Goal: Find specific page/section: Find specific page/section

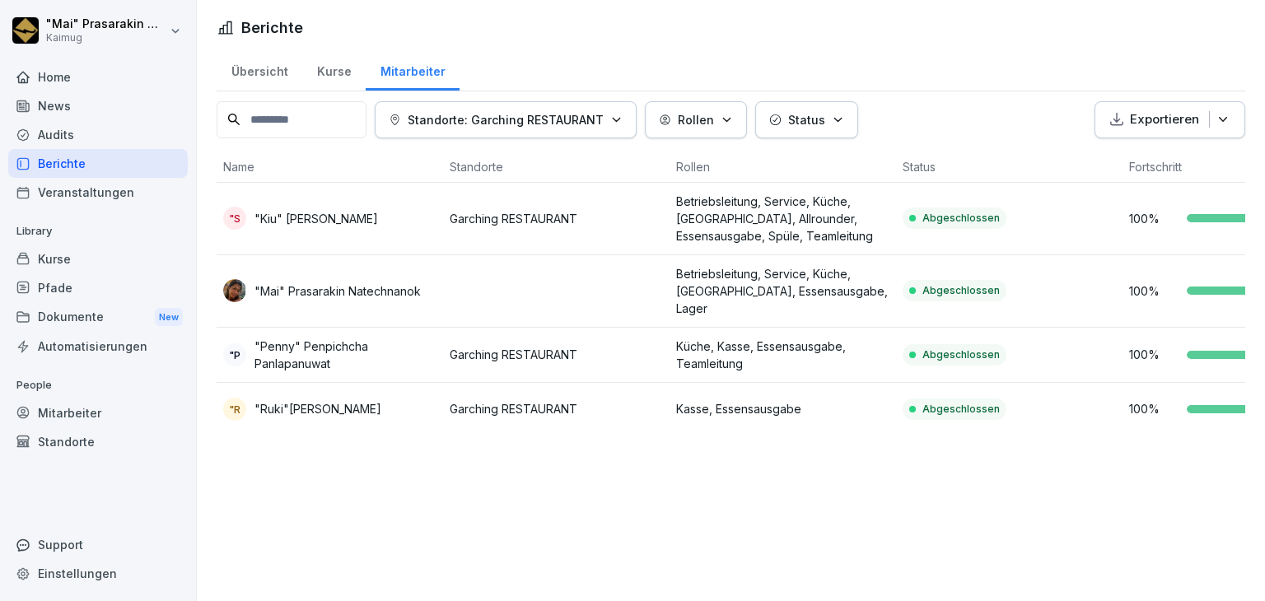
click at [254, 61] on div "Übersicht" at bounding box center [260, 70] width 86 height 42
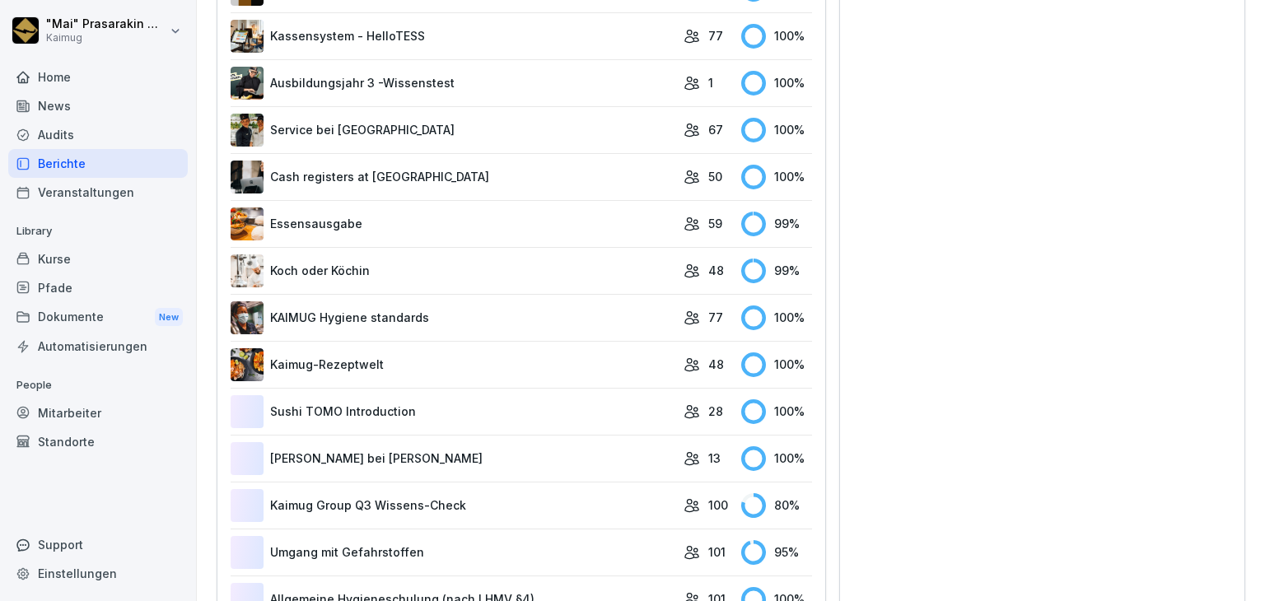
scroll to position [1429, 0]
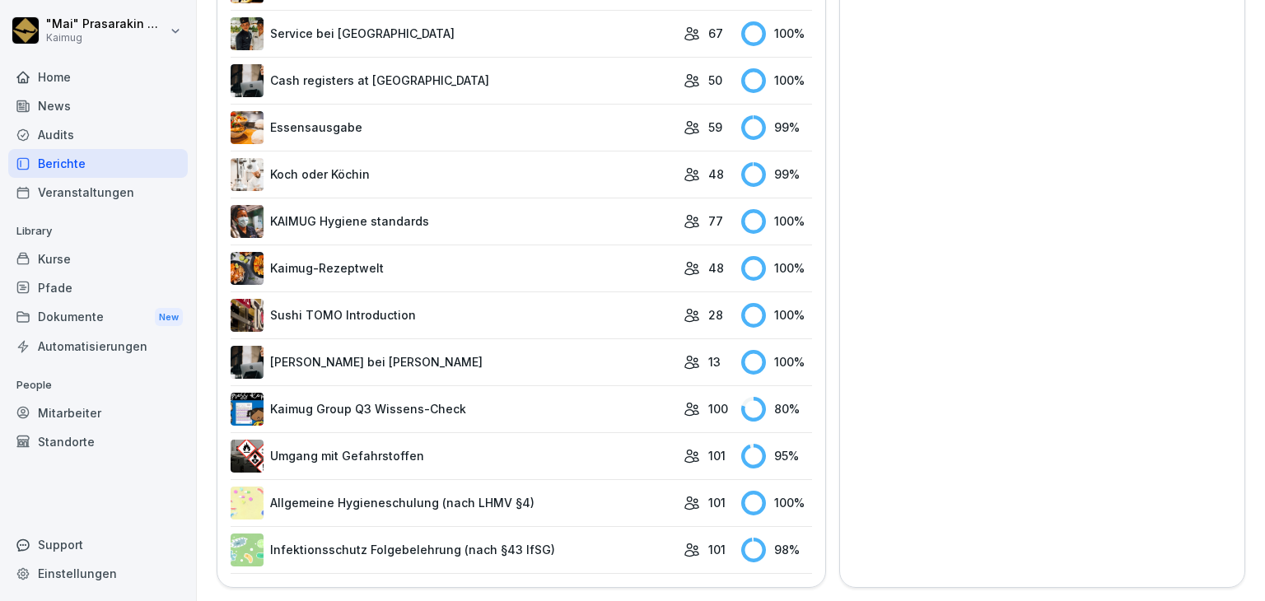
click at [384, 394] on link "Kaimug Group Q3 Wissens-Check" at bounding box center [453, 409] width 445 height 33
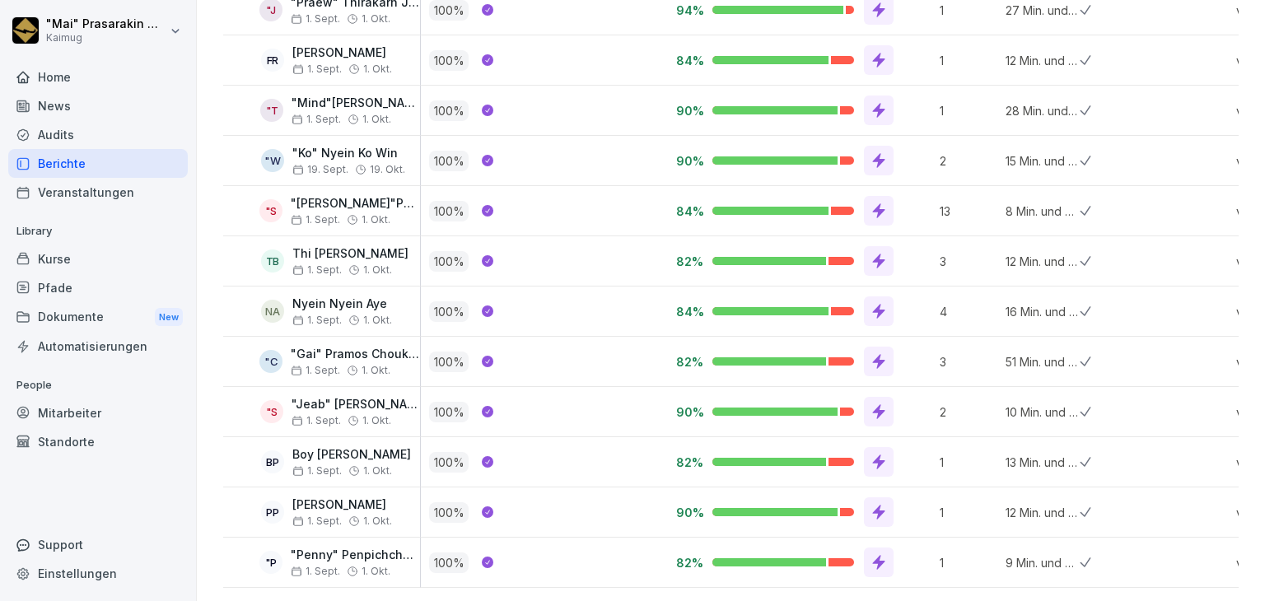
scroll to position [3710, 0]
click at [718, 508] on div at bounding box center [776, 512] width 128 height 8
click at [719, 508] on div at bounding box center [776, 512] width 128 height 8
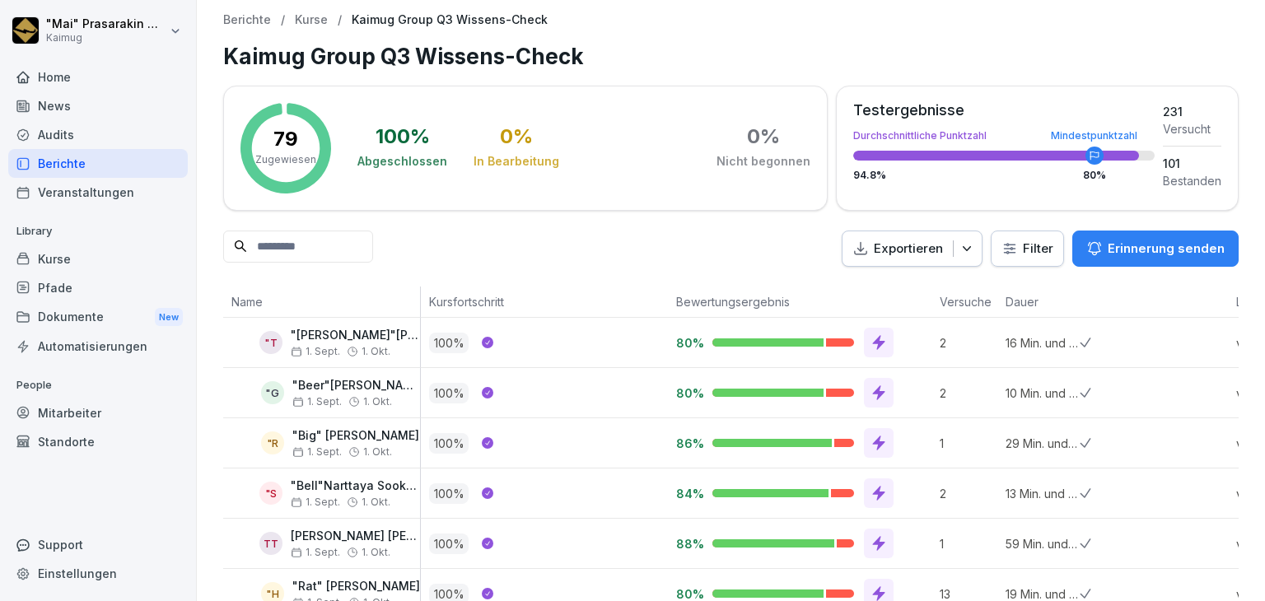
scroll to position [0, 0]
click at [246, 24] on p "Berichte" at bounding box center [247, 20] width 48 height 14
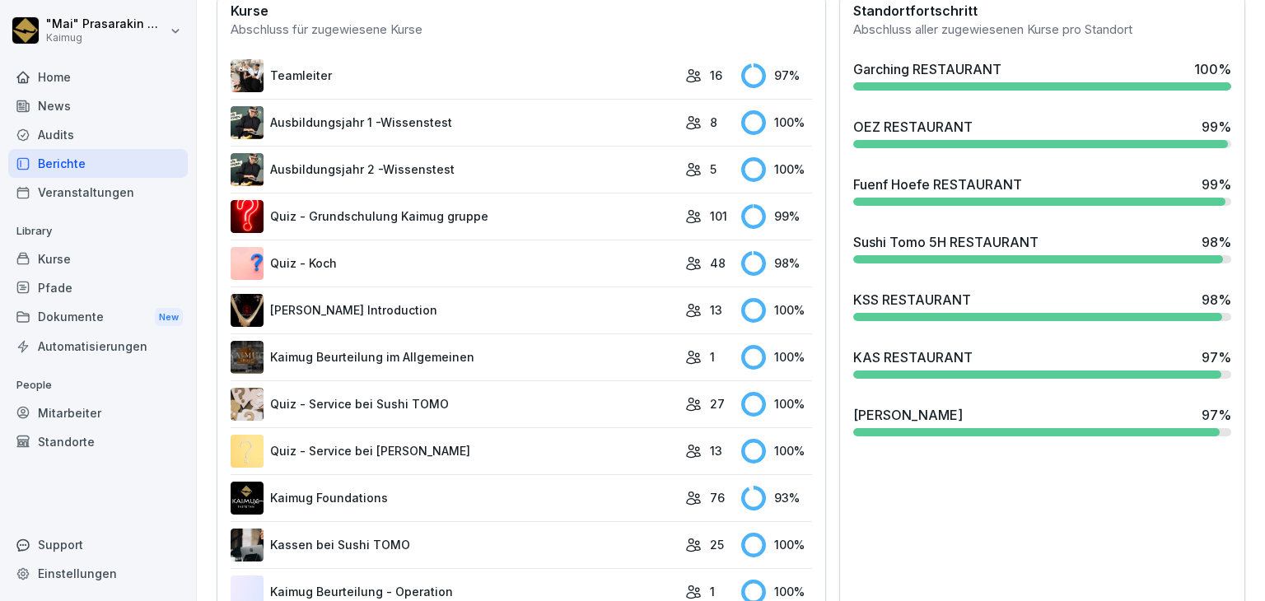
scroll to position [494, 0]
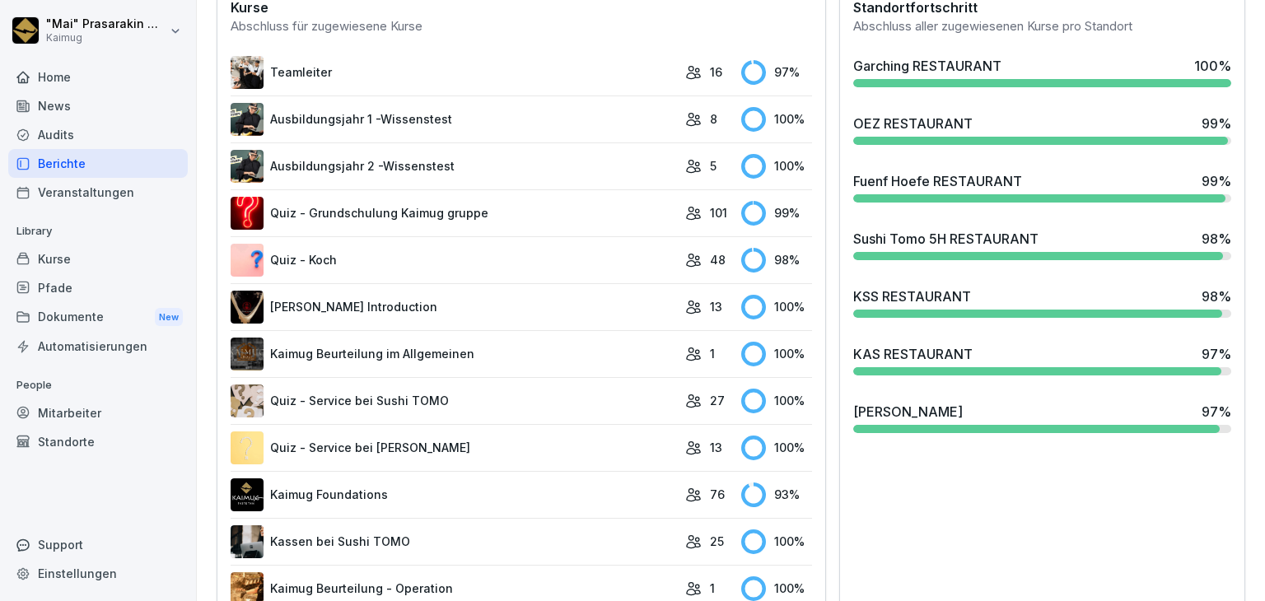
click at [688, 353] on icon at bounding box center [693, 354] width 16 height 16
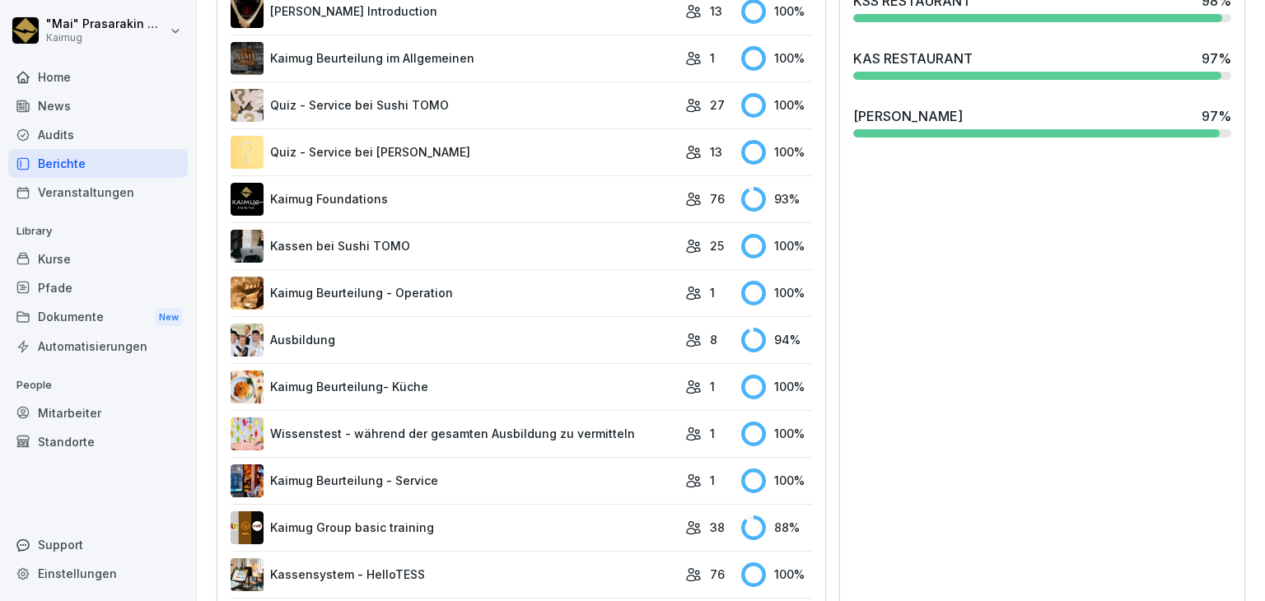
scroll to position [823, 0]
